Goal: Find specific page/section: Find specific page/section

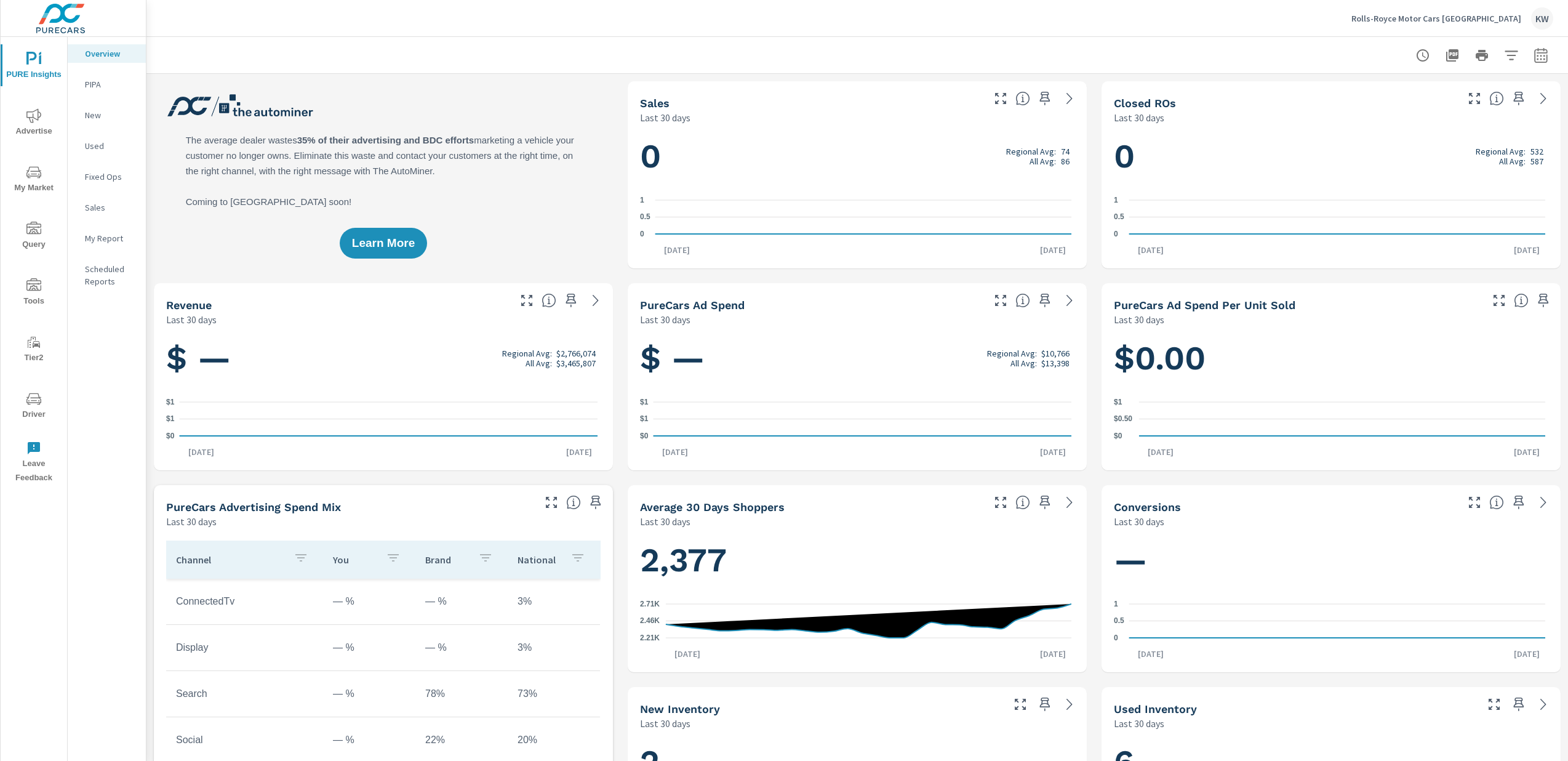
click at [43, 404] on span "Driver" at bounding box center [34, 406] width 59 height 30
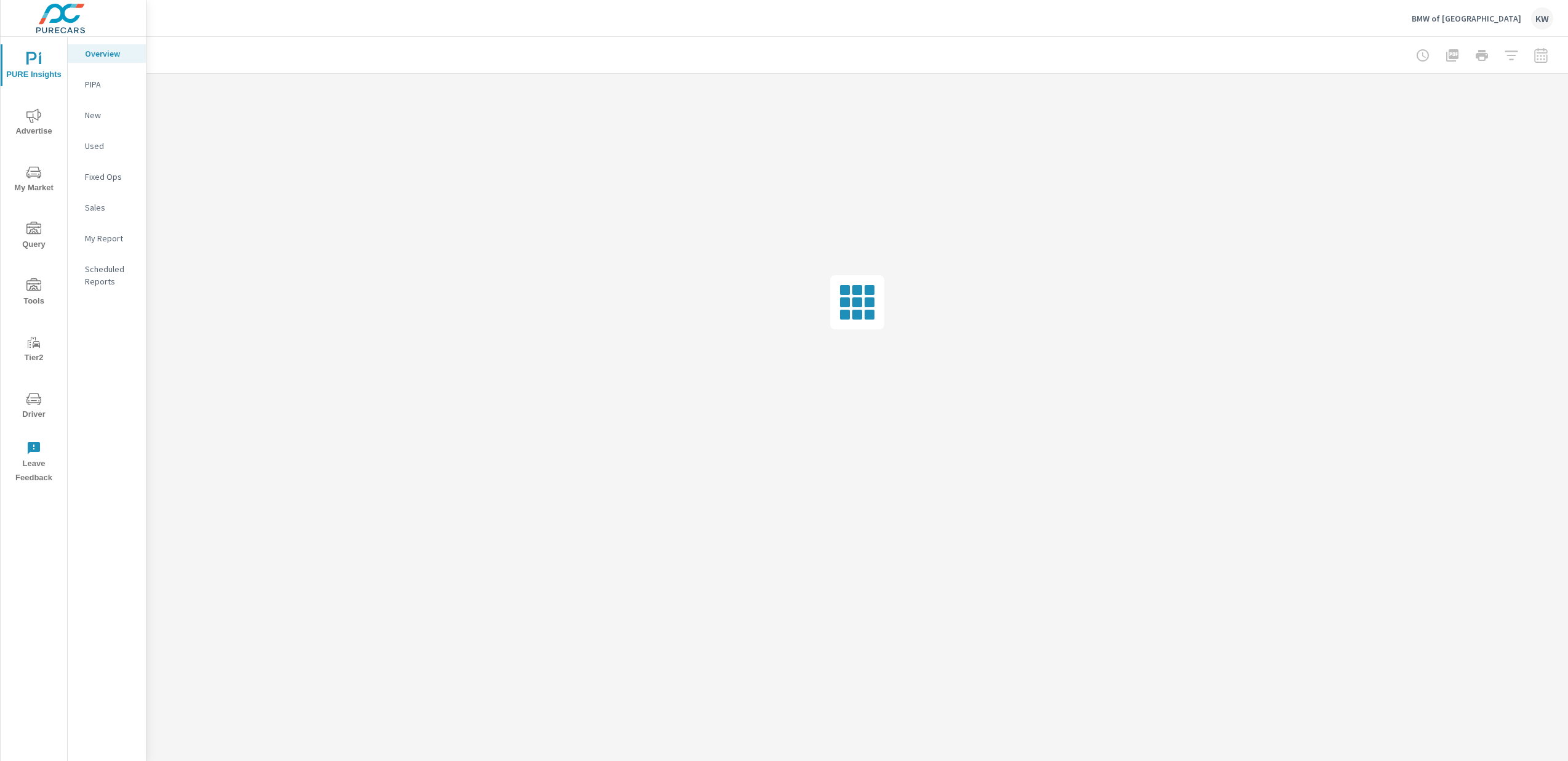
click at [40, 408] on span "Driver" at bounding box center [34, 406] width 59 height 30
click at [104, 185] on p "Feed Resolver" at bounding box center [111, 195] width 51 height 25
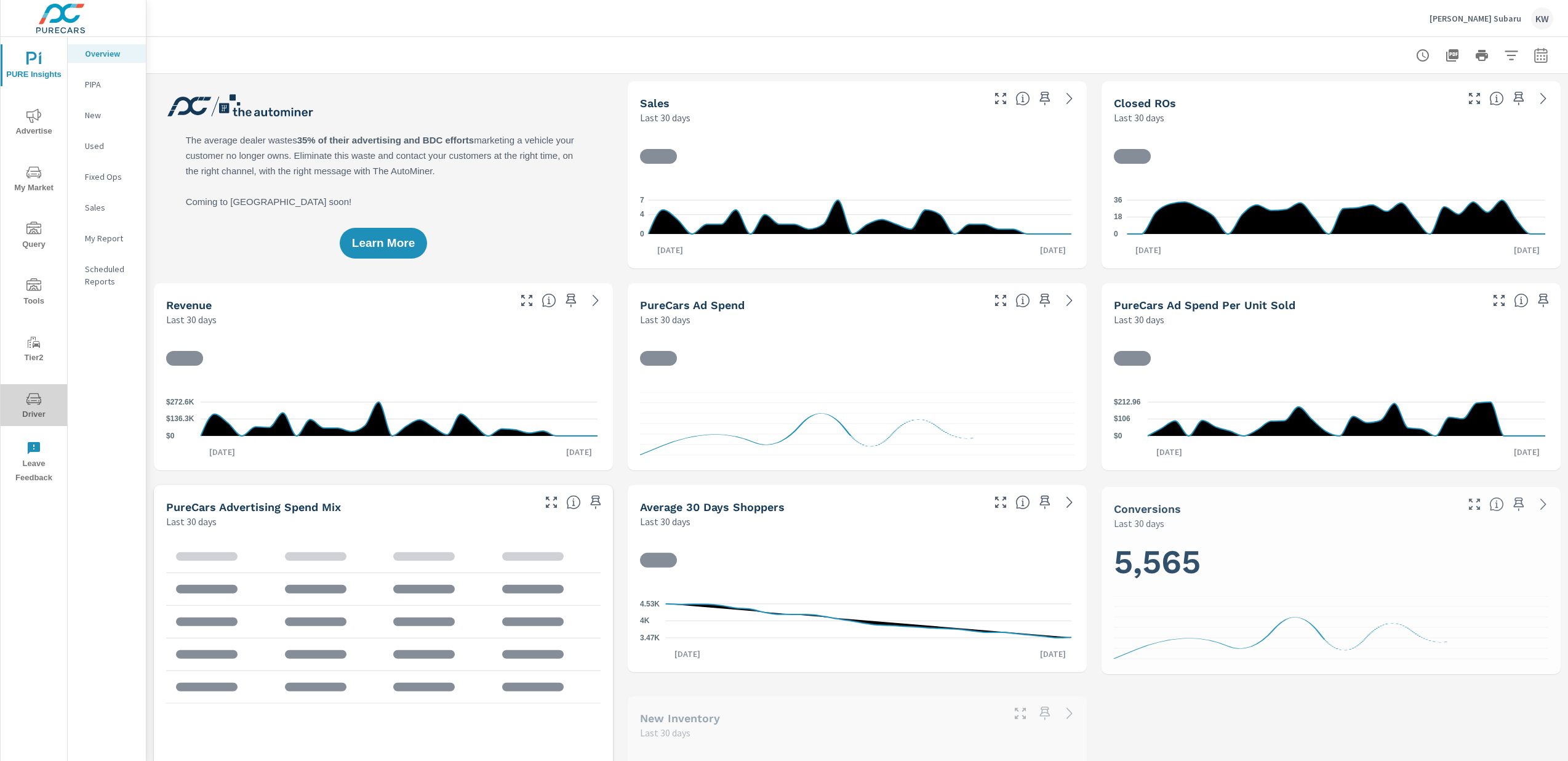
drag, startPoint x: 33, startPoint y: 407, endPoint x: 26, endPoint y: 408, distance: 7.1
click at [34, 407] on span "Driver" at bounding box center [34, 406] width 59 height 30
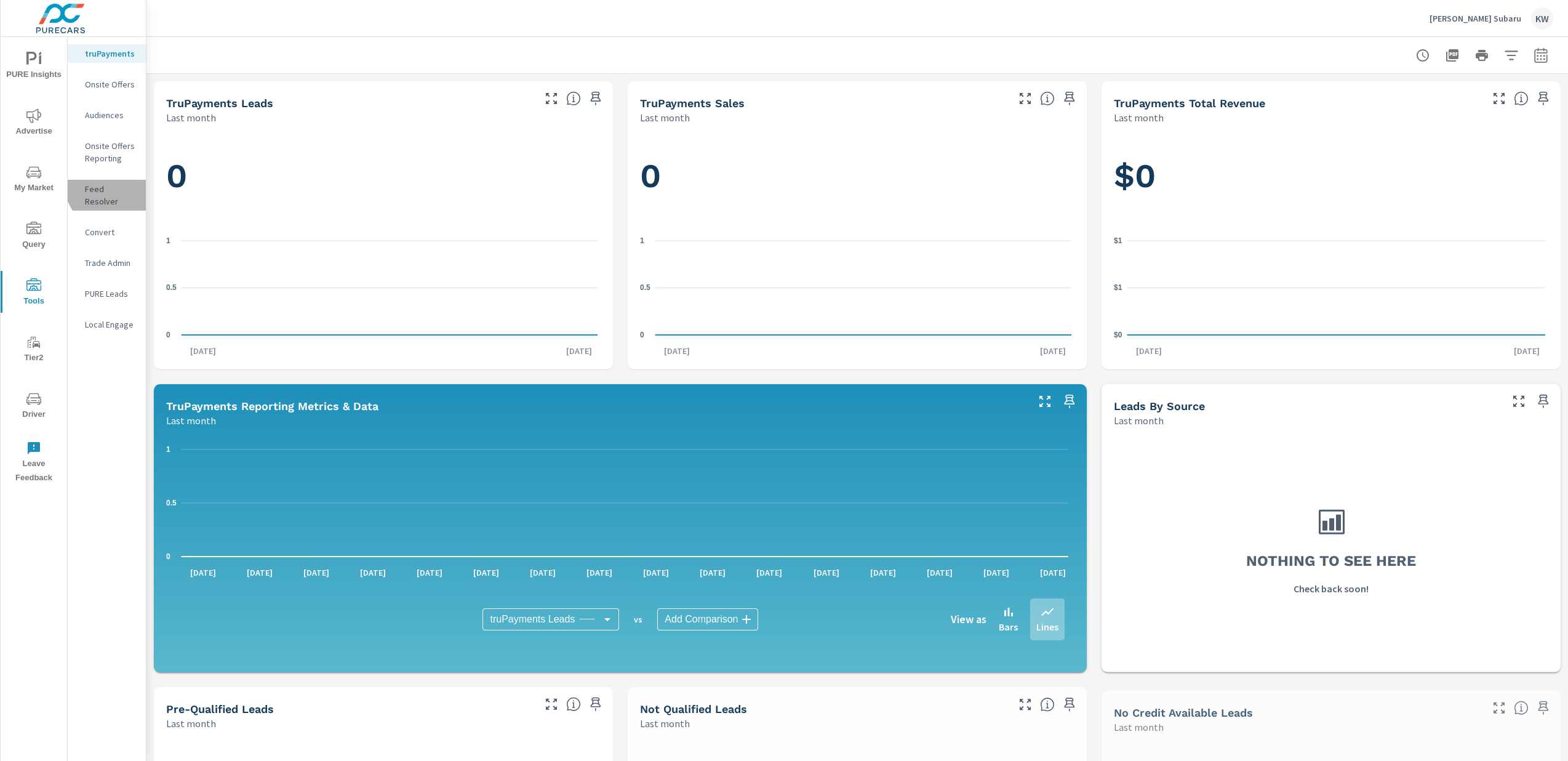
click at [109, 185] on p "Feed Resolver" at bounding box center [111, 195] width 51 height 25
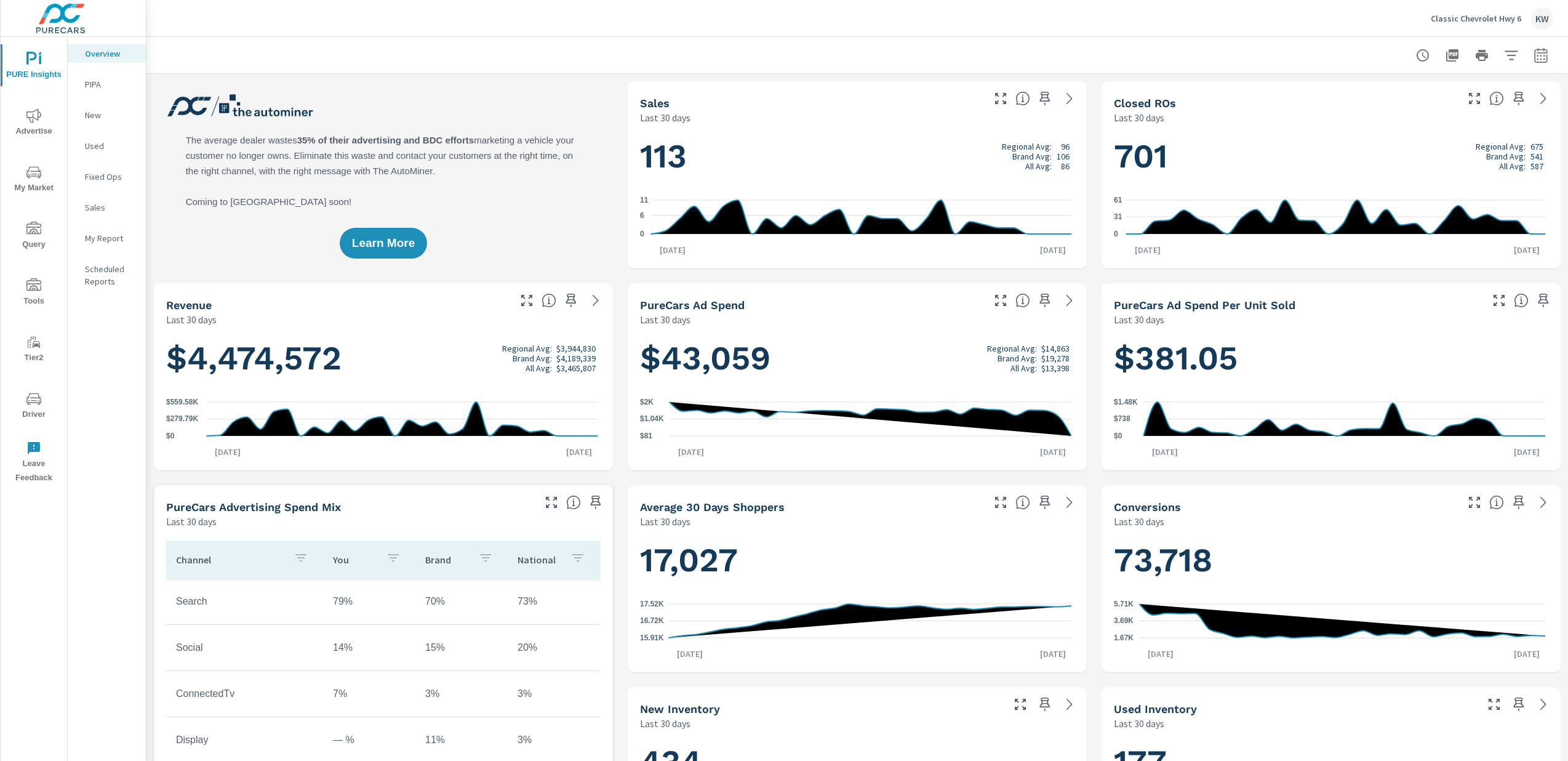
click at [34, 410] on span "Driver" at bounding box center [34, 406] width 59 height 30
